Goal: Information Seeking & Learning: Learn about a topic

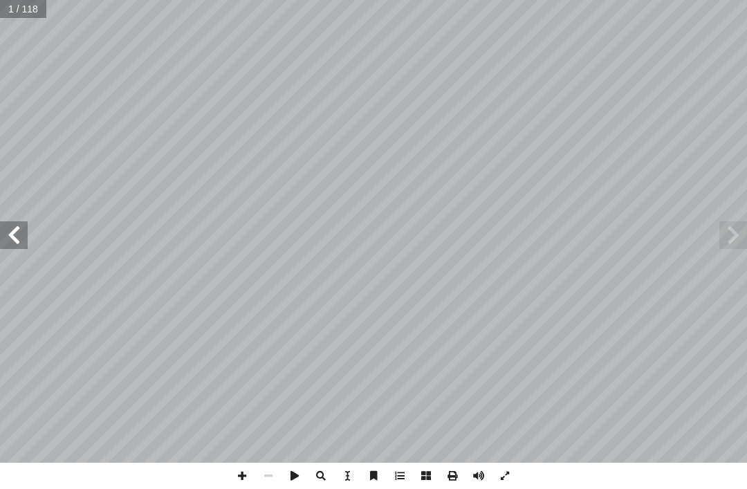
click at [14, 245] on span at bounding box center [14, 235] width 28 height 28
click at [21, 228] on span at bounding box center [14, 235] width 28 height 28
click at [8, 244] on span at bounding box center [14, 235] width 28 height 28
click at [27, 231] on span at bounding box center [14, 235] width 28 height 28
click at [26, 226] on span at bounding box center [14, 235] width 28 height 28
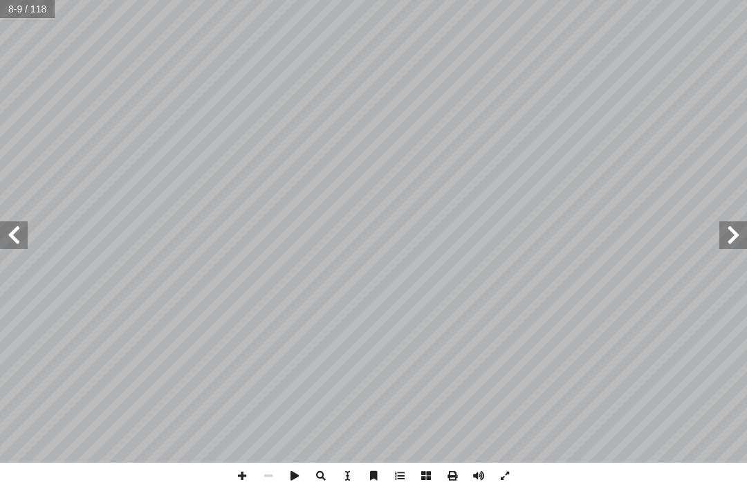
click at [17, 224] on span at bounding box center [14, 235] width 28 height 28
click at [8, 247] on span at bounding box center [14, 235] width 28 height 28
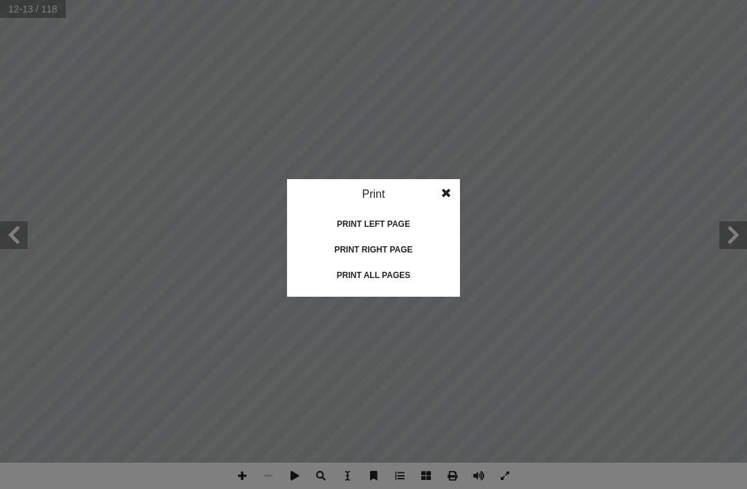
click at [412, 264] on div "Print all pages" at bounding box center [374, 275] width 138 height 22
